Goal: Download file/media

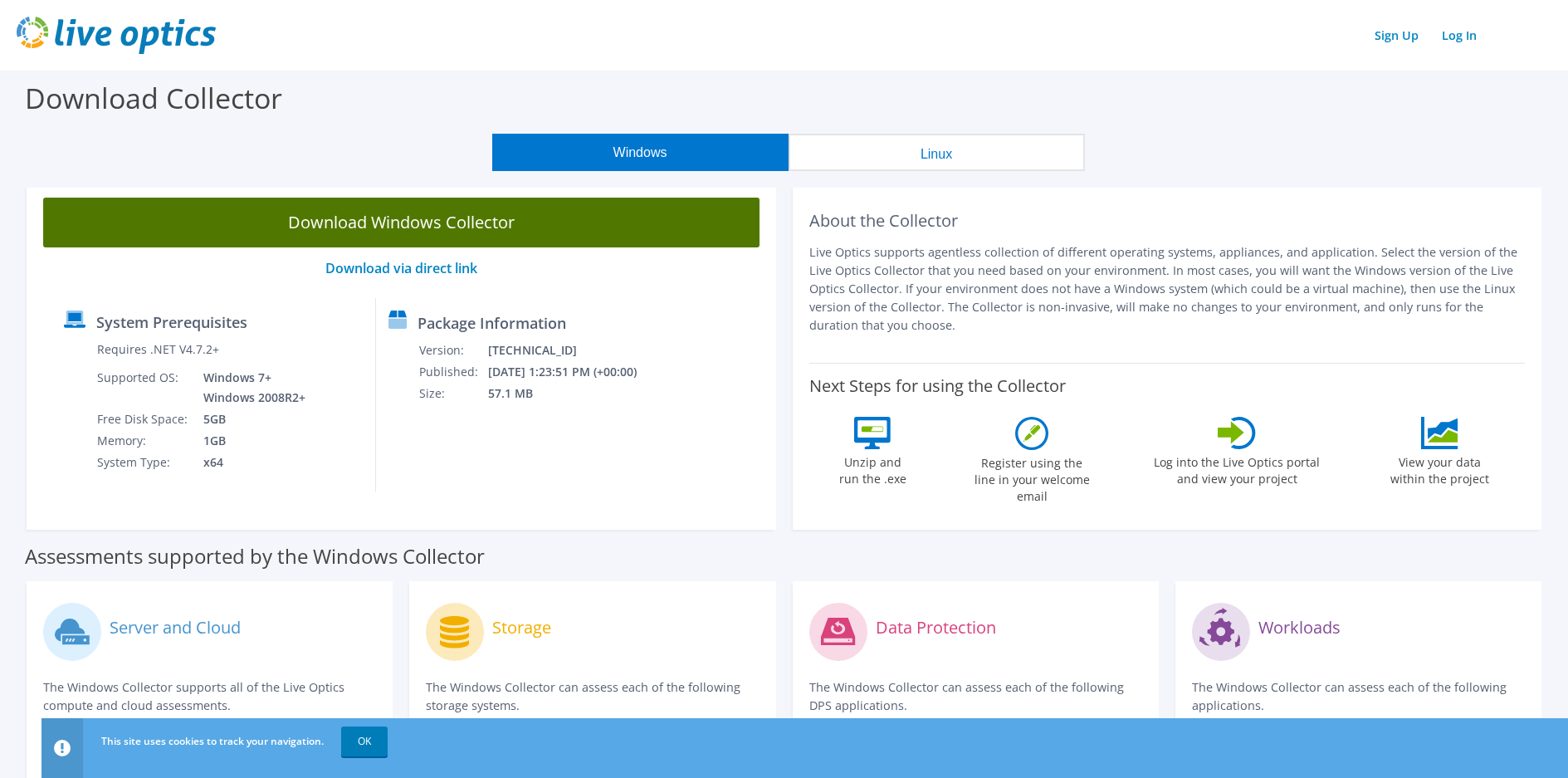
click at [445, 211] on link "Download Windows Collector" at bounding box center [401, 222] width 716 height 50
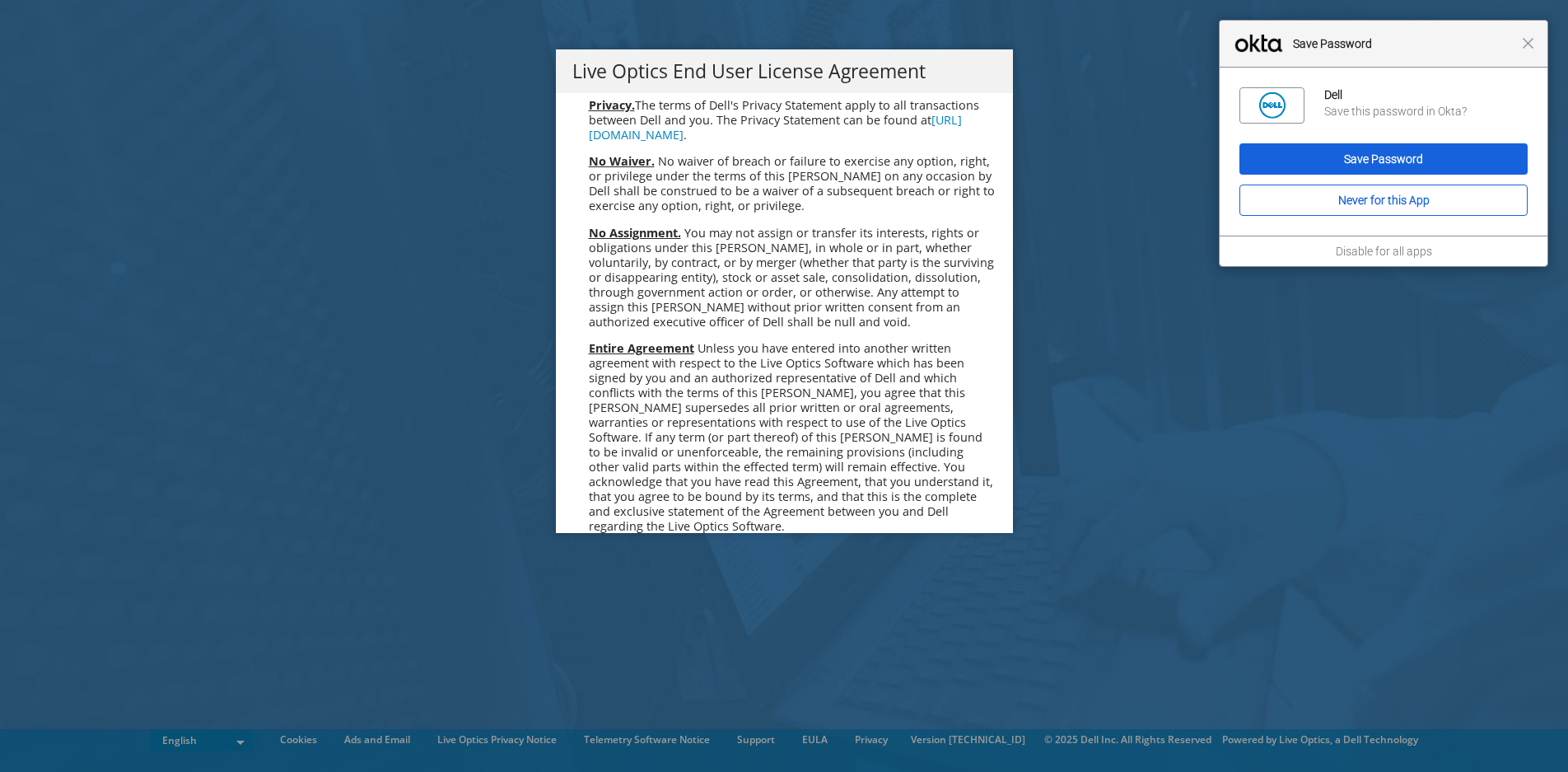
scroll to position [6227, 0]
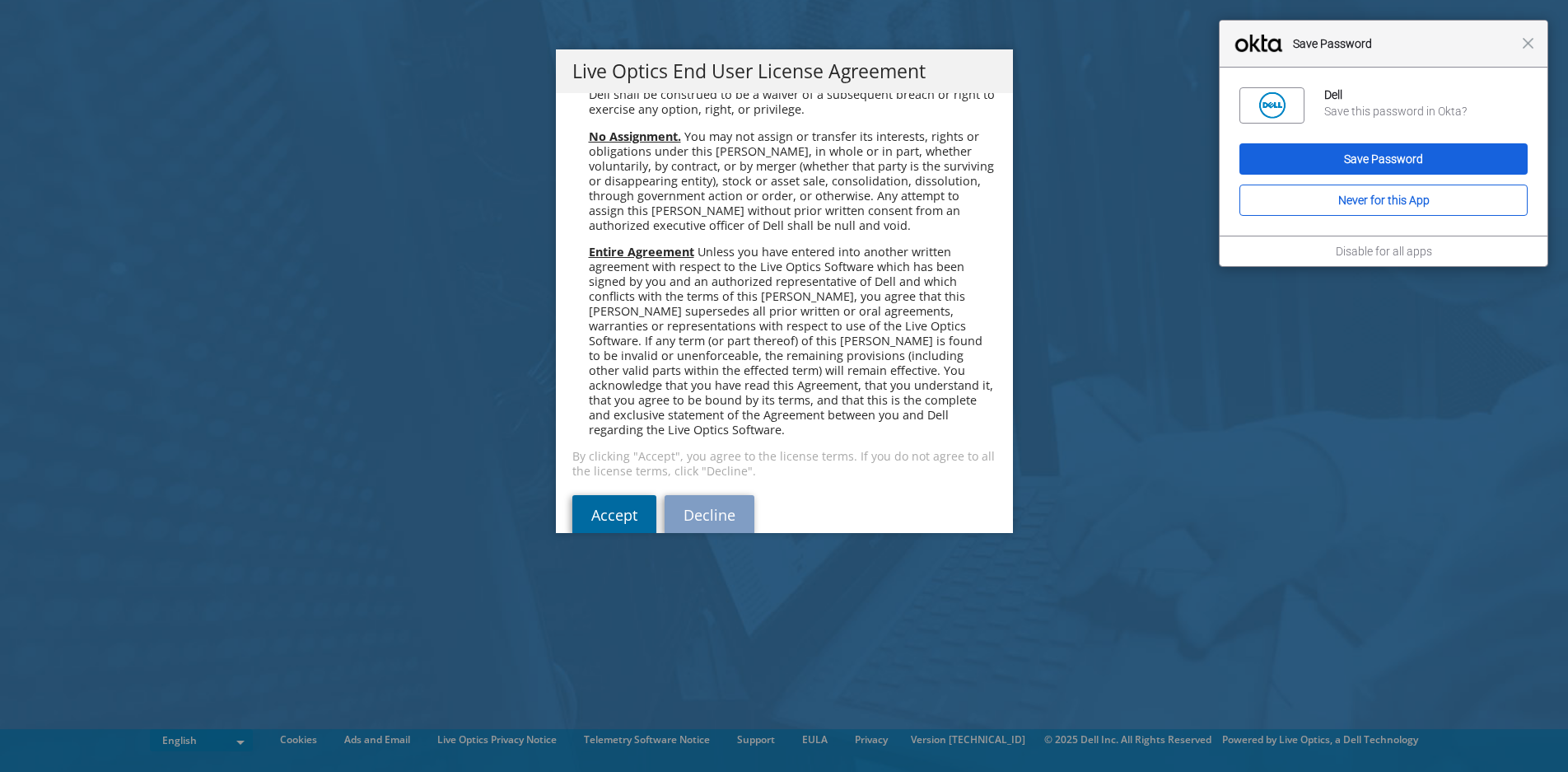
click at [594, 495] on link "Accept" at bounding box center [614, 514] width 84 height 39
